Goal: Book appointment/travel/reservation

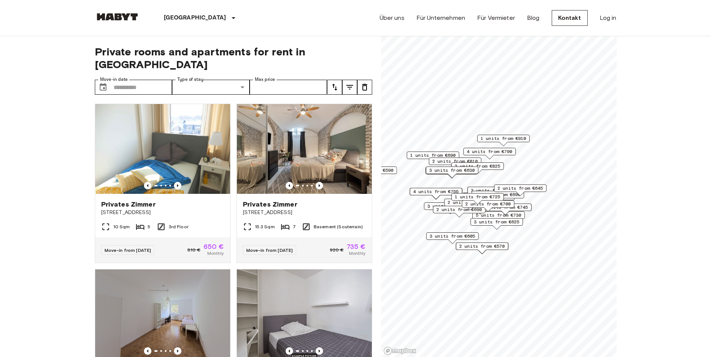
click at [490, 152] on span "4 units from €790" at bounding box center [489, 151] width 46 height 7
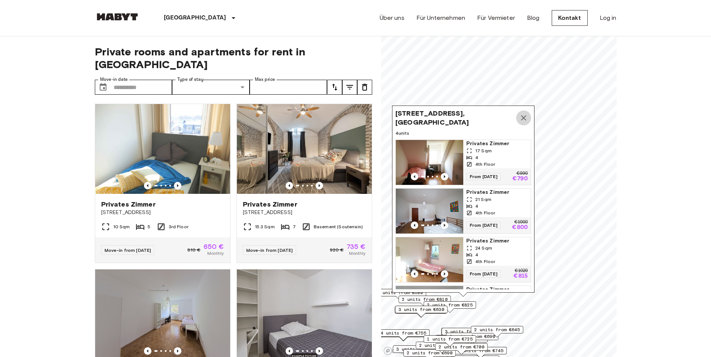
click at [524, 117] on icon "Map marker" at bounding box center [523, 117] width 5 height 5
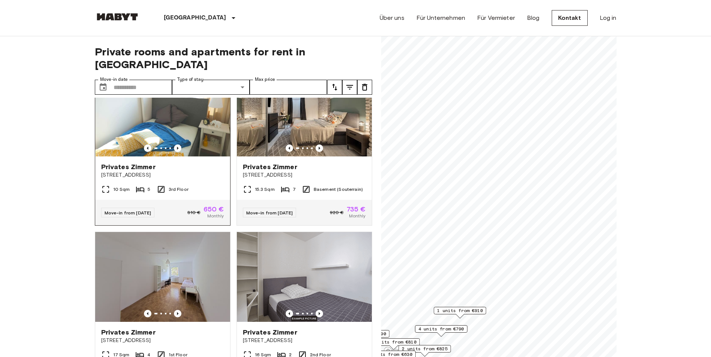
scroll to position [112, 0]
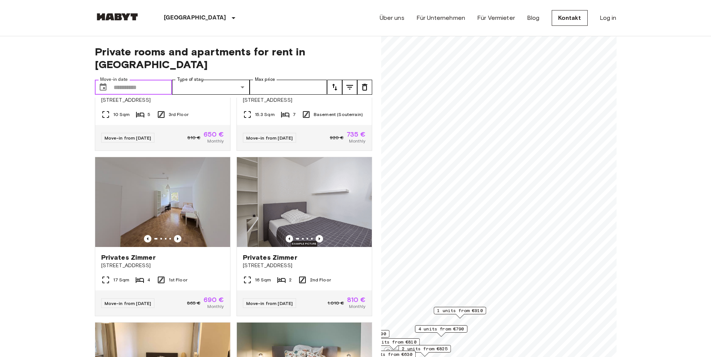
click at [132, 80] on input "Move-in date" at bounding box center [142, 87] width 59 height 15
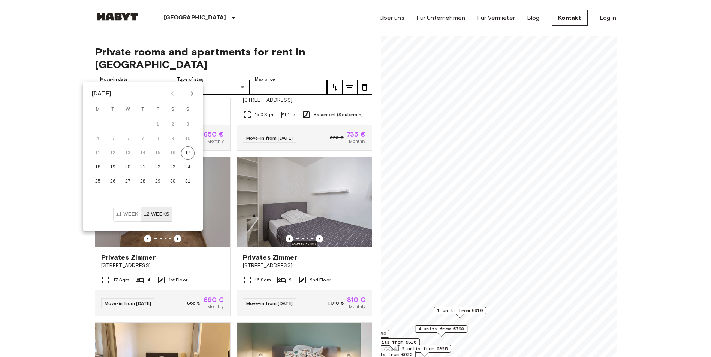
click at [183, 95] on div at bounding box center [182, 93] width 9 height 13
click at [187, 88] on div at bounding box center [182, 93] width 32 height 13
click at [194, 91] on icon "Next month" at bounding box center [191, 93] width 9 height 9
click at [124, 122] on button "1" at bounding box center [127, 124] width 13 height 13
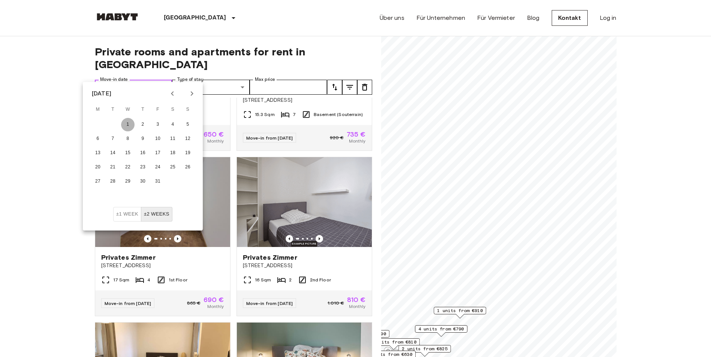
type input "**********"
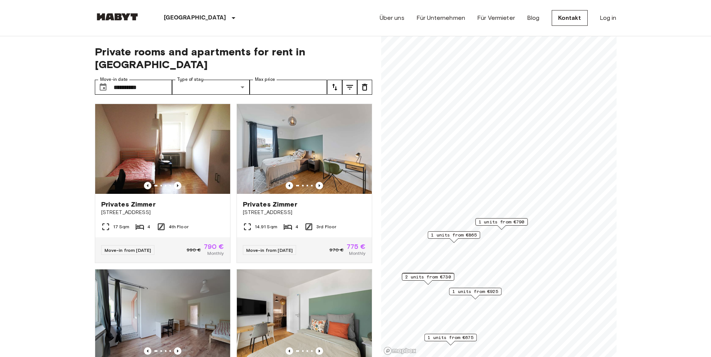
click at [430, 234] on div "1 units from €865" at bounding box center [453, 234] width 52 height 7
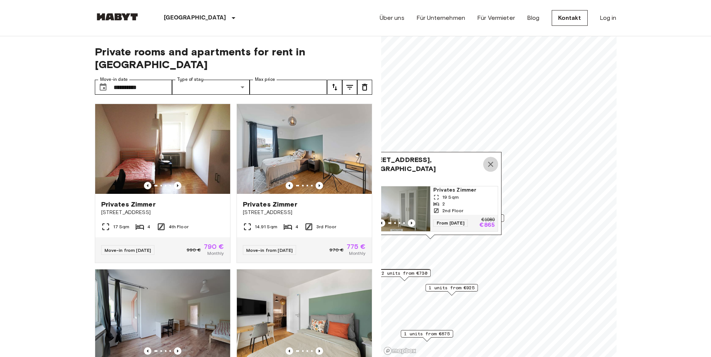
click at [495, 157] on button "Map marker" at bounding box center [490, 164] width 15 height 15
